Goal: Task Accomplishment & Management: Manage account settings

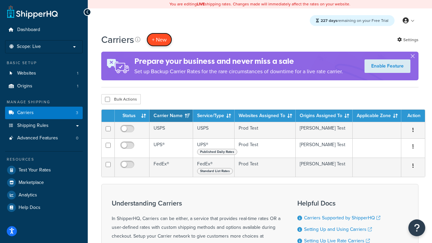
click at [159, 40] on button "+ New" at bounding box center [160, 40] width 26 height 14
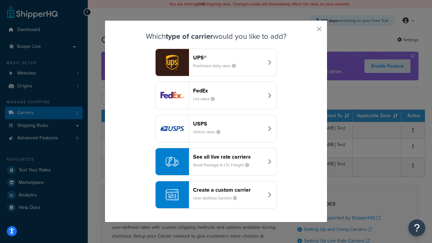
click at [228, 91] on header "FedEx" at bounding box center [228, 90] width 71 height 6
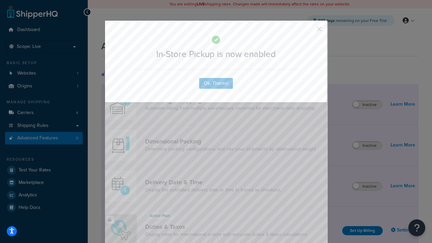
scroll to position [219, 0]
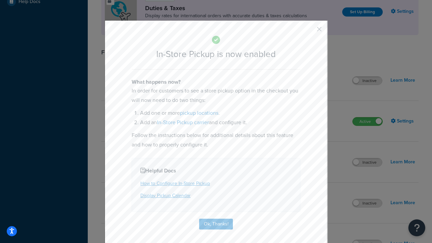
click at [309, 31] on button "button" at bounding box center [310, 32] width 2 height 2
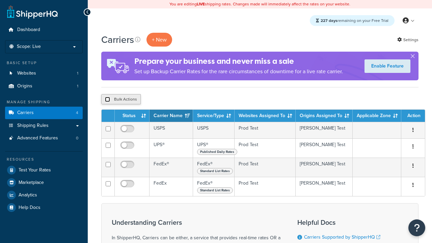
click at [107, 100] on input "checkbox" at bounding box center [107, 99] width 5 height 5
checkbox input "true"
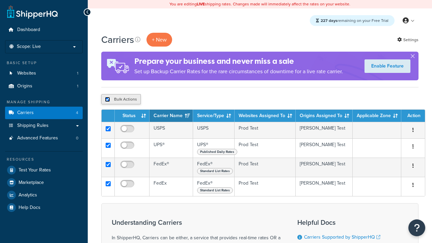
checkbox input "true"
click at [0, 0] on button "Delete" at bounding box center [0, 0] width 0 height 0
